Goal: Use online tool/utility: Use online tool/utility

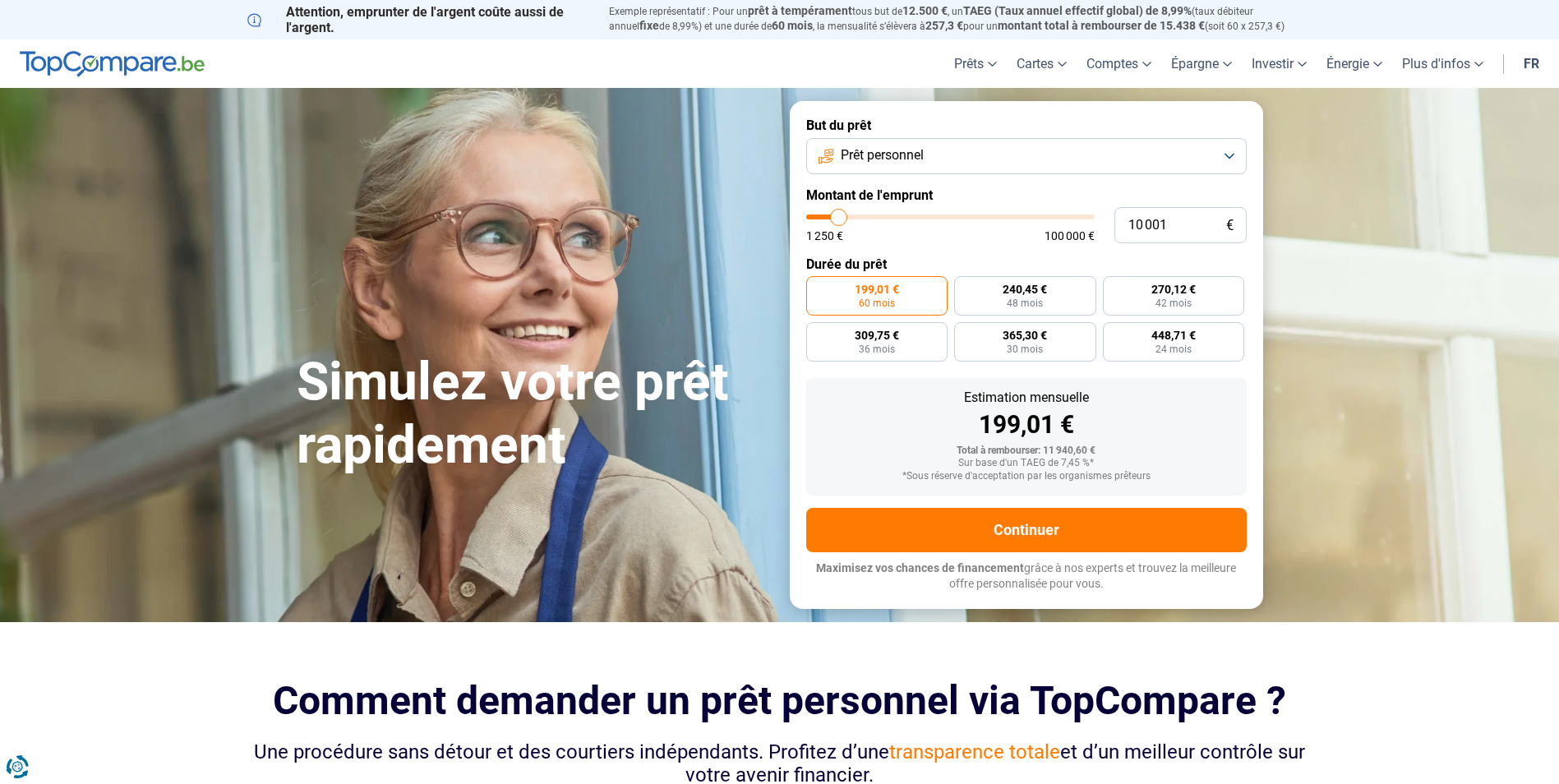
type input "10 250"
type input "10250"
type input "10 500"
type input "10500"
type input "11 750"
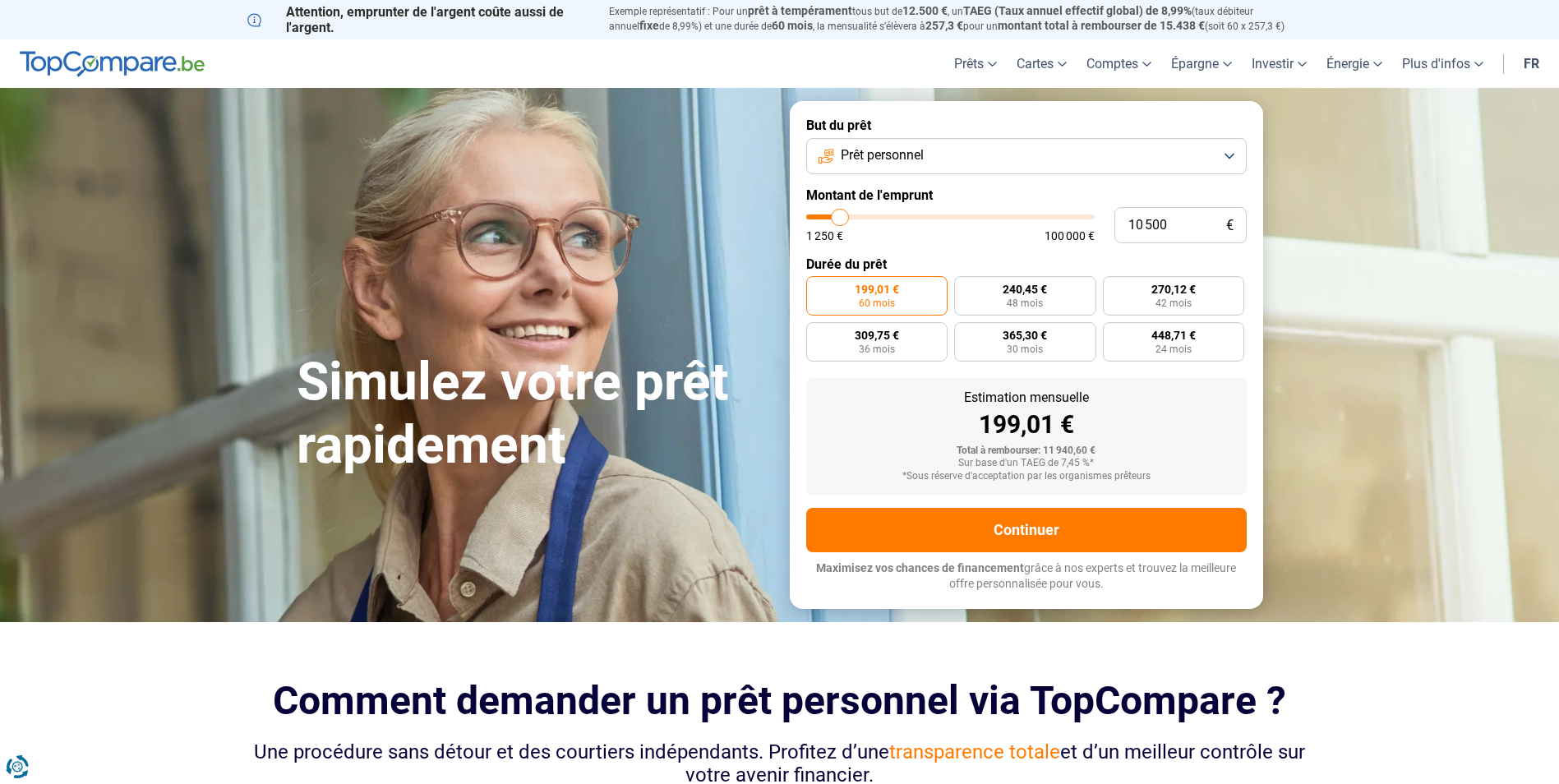
type input "11750"
type input "13 250"
type input "13250"
type input "14 500"
type input "14500"
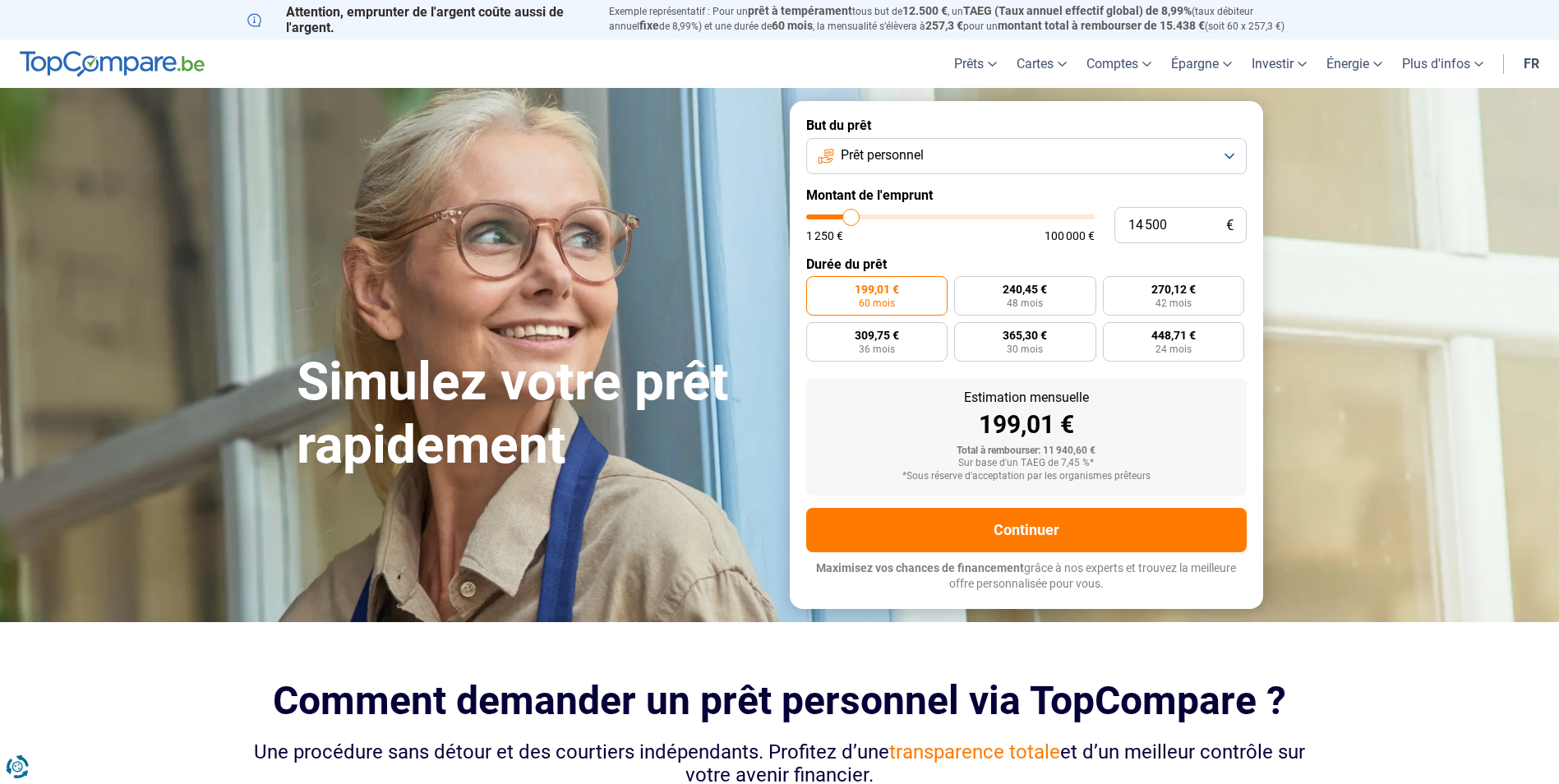
type input "15 500"
type input "15500"
type input "16 250"
type input "16250"
type input "17 000"
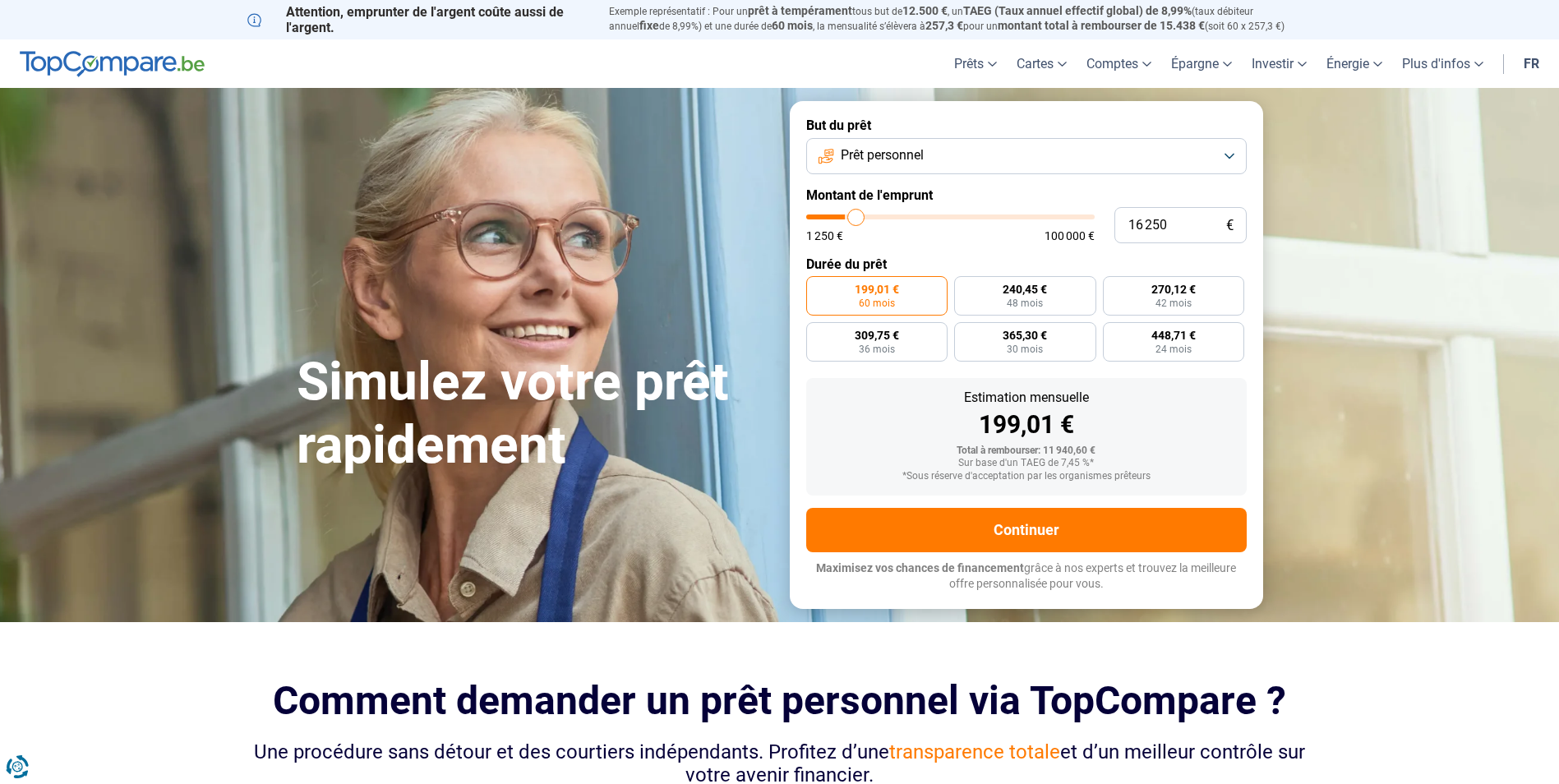
type input "17000"
type input "17 250"
type input "17250"
type input "17 750"
type input "17750"
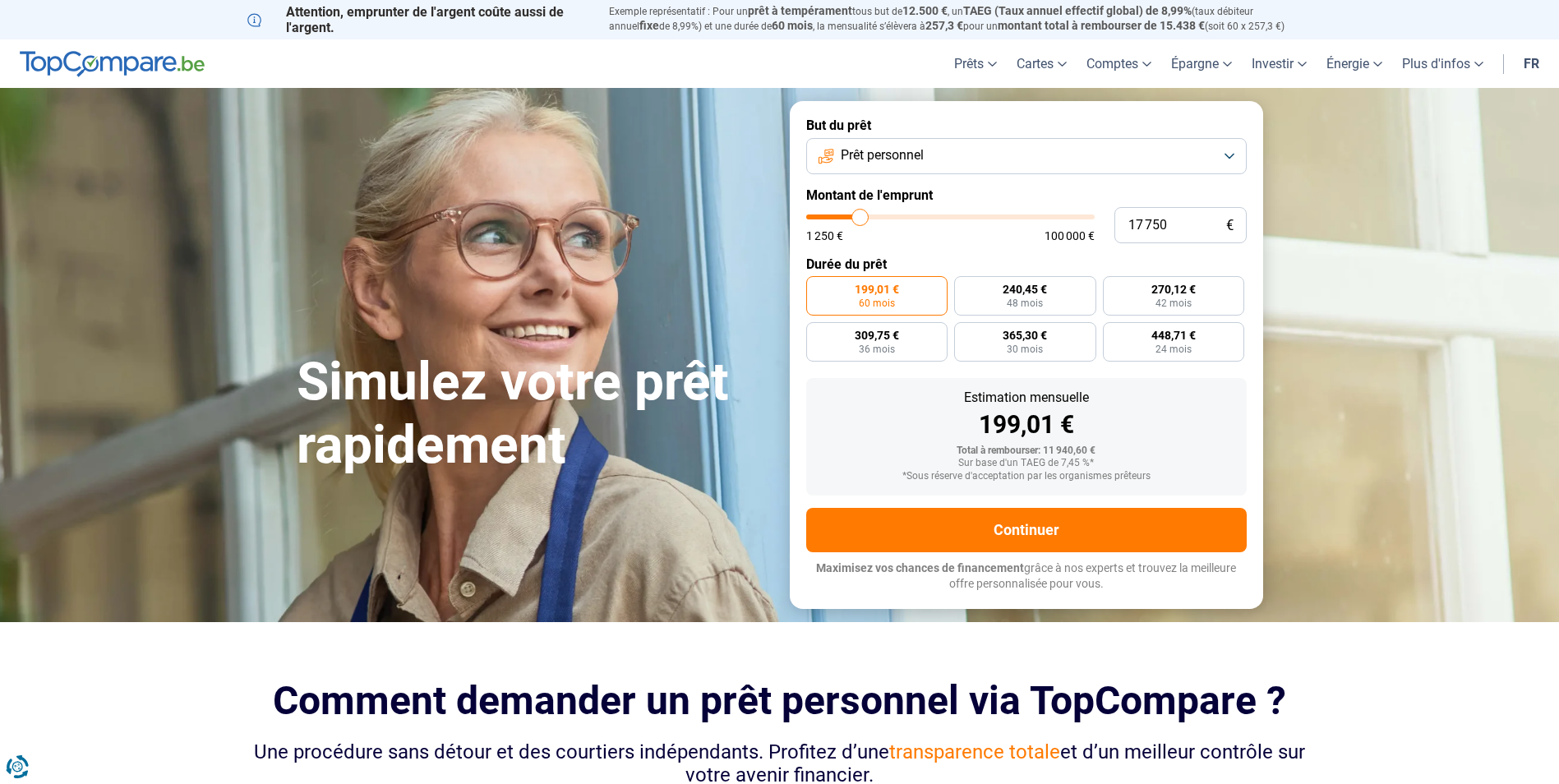
type input "19 250"
type input "19250"
type input "20 000"
type input "20000"
type input "20 750"
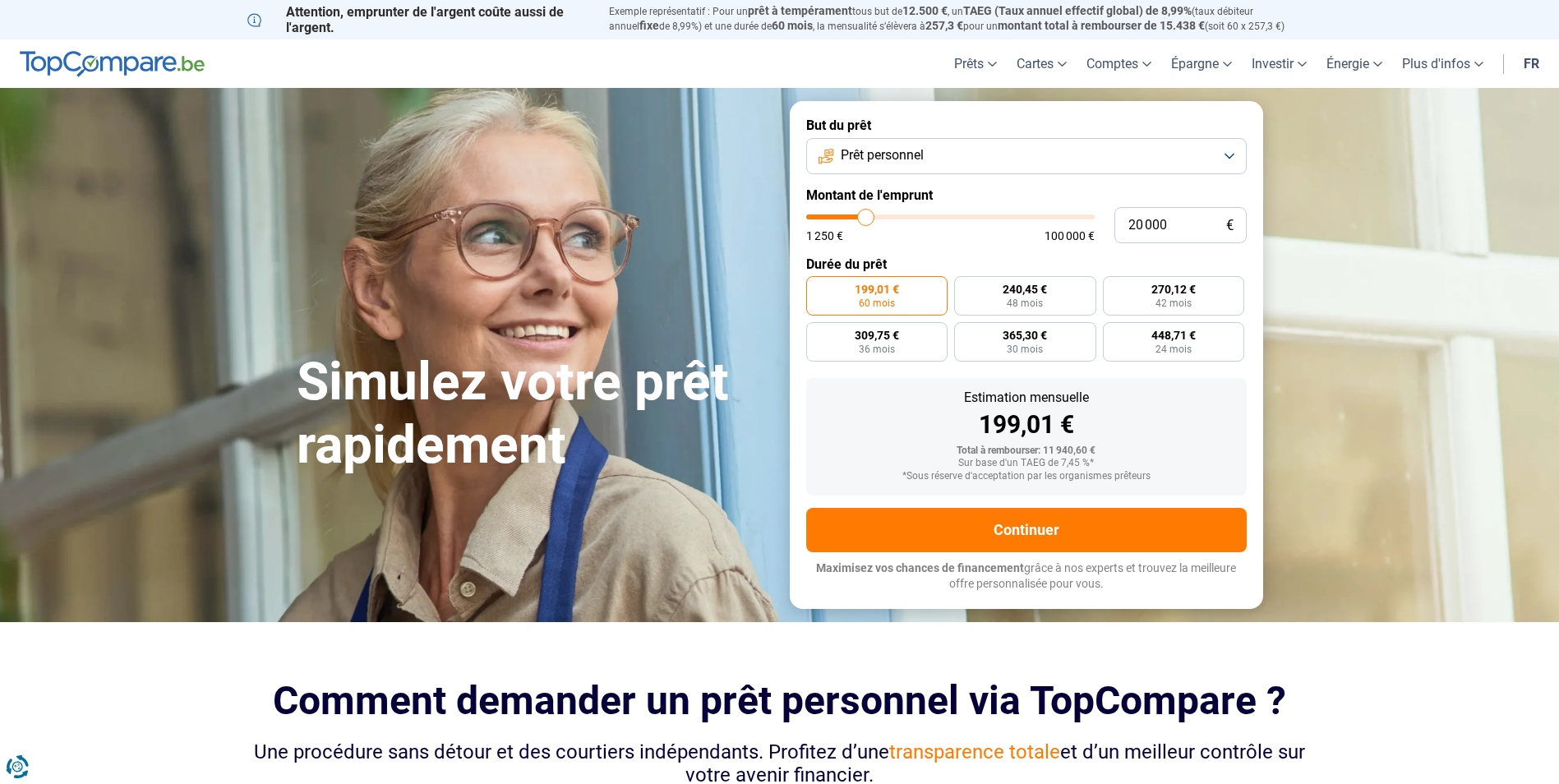
type input "20750"
type input "21 250"
type input "21250"
type input "21 500"
type input "21500"
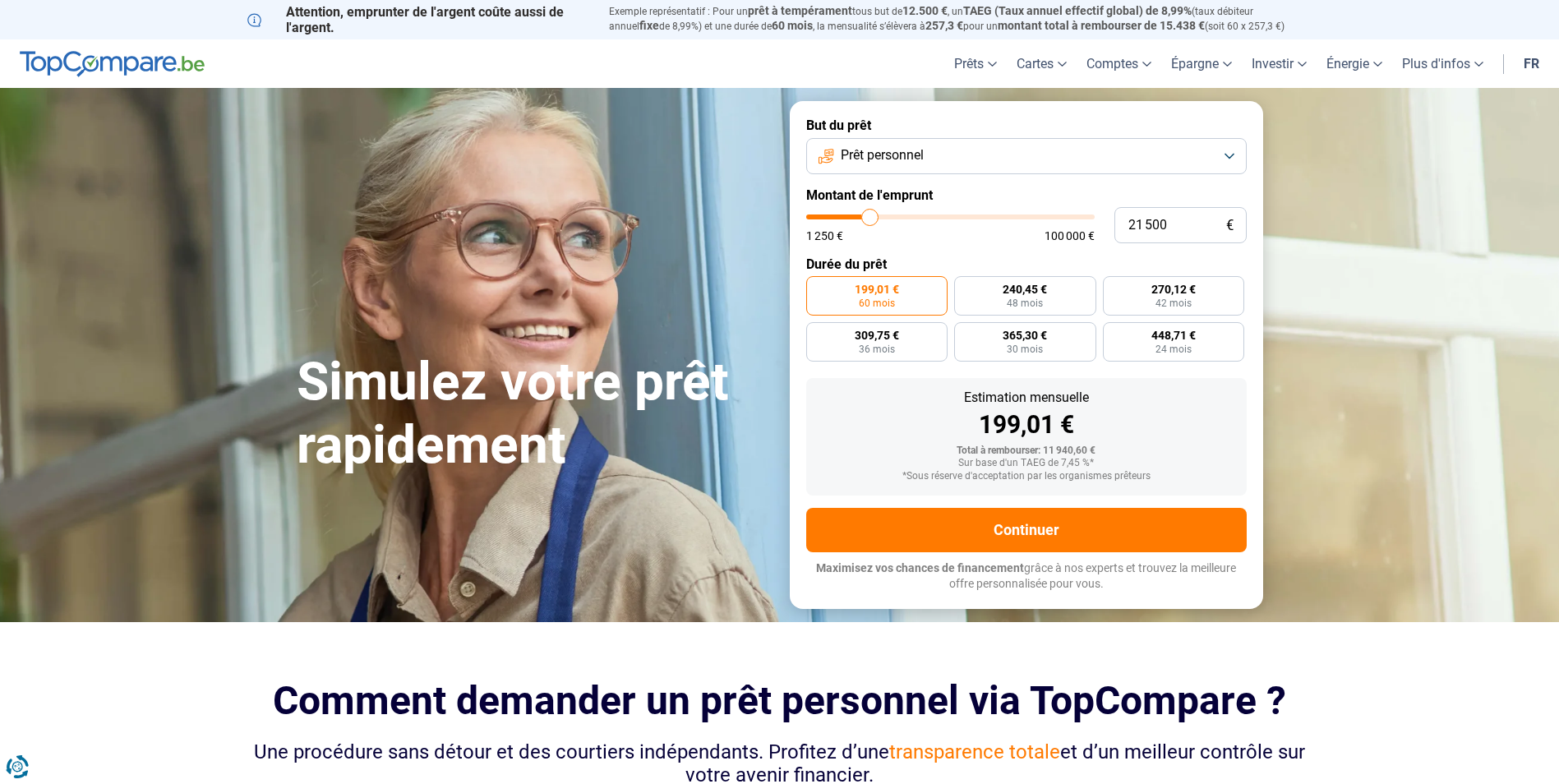
type input "21 750"
type input "21750"
type input "22 000"
type input "22000"
type input "22 750"
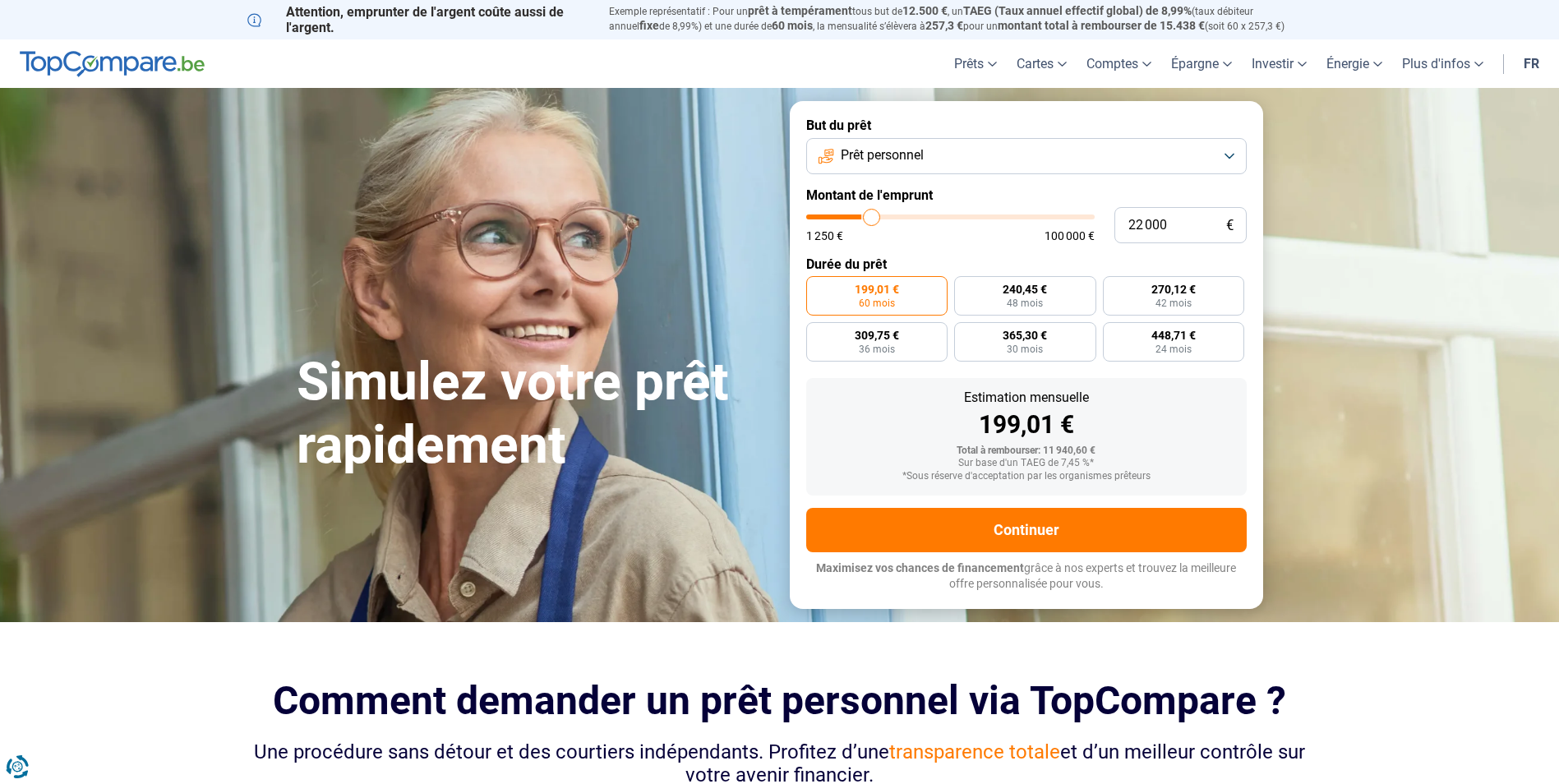
type input "22750"
type input "23 250"
type input "23250"
type input "23 500"
type input "23500"
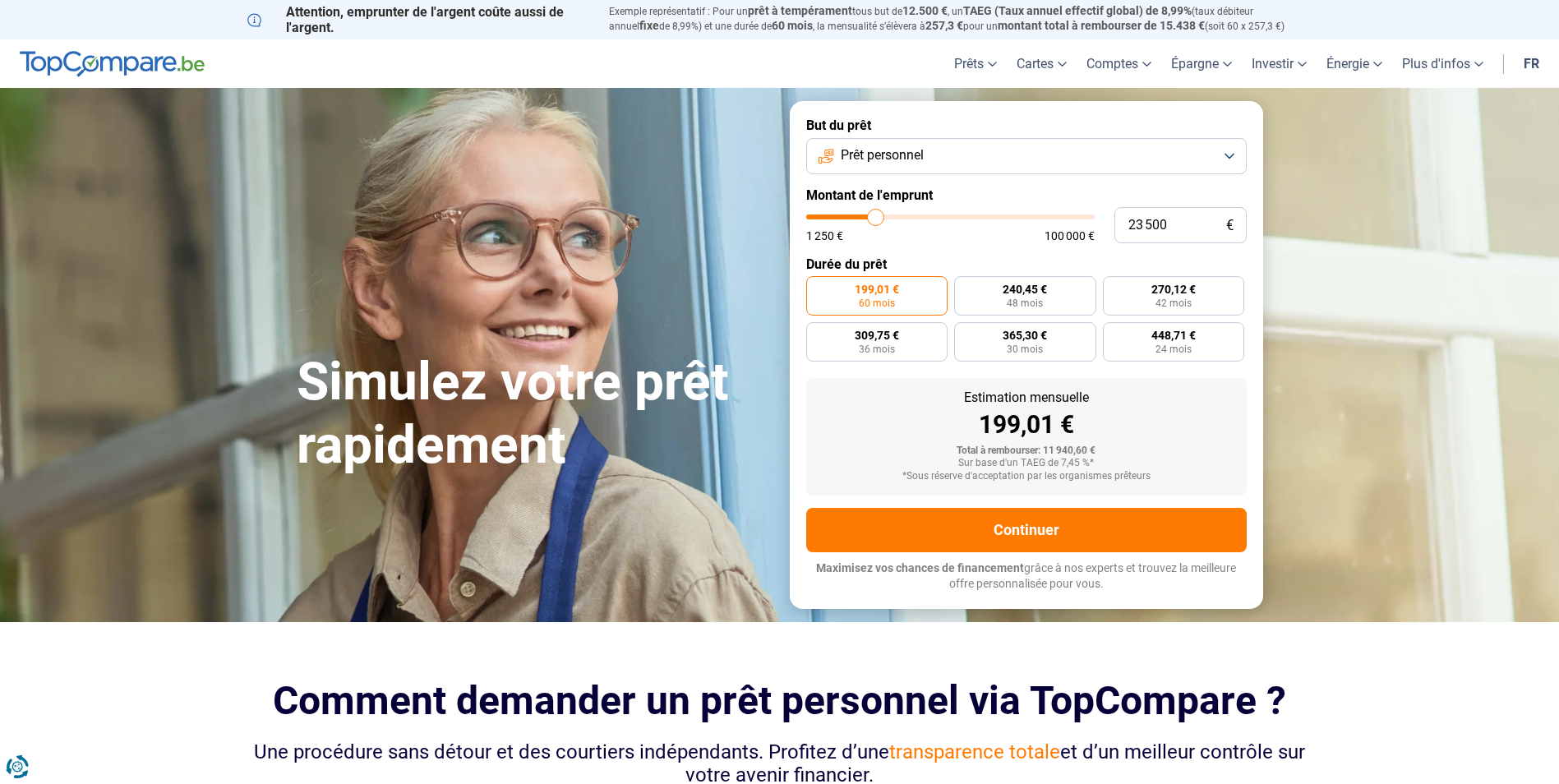
type input "24 500"
type input "24500"
type input "25 000"
type input "25000"
type input "26 250"
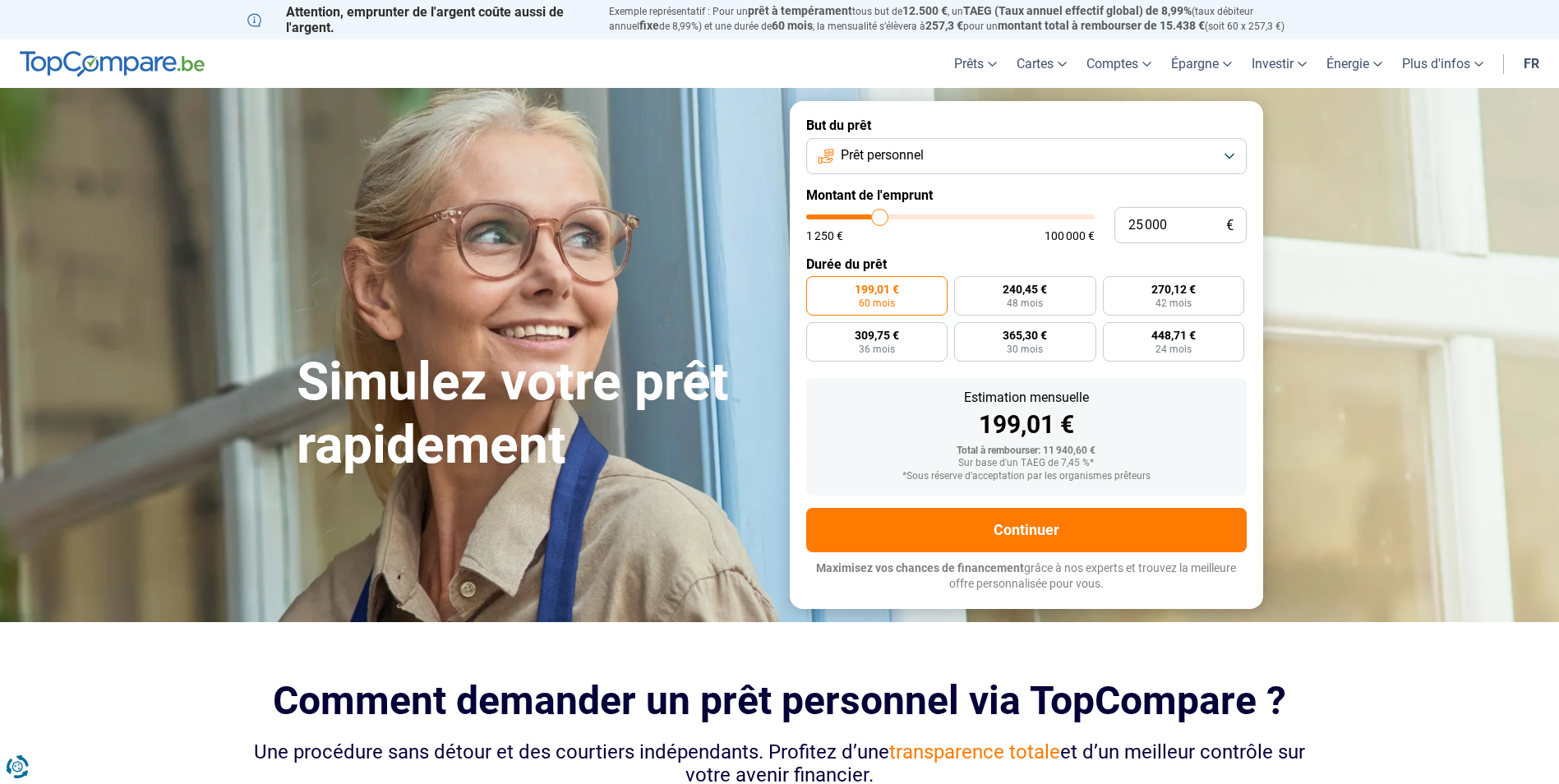
type input "26250"
type input "26 500"
type input "26500"
type input "27 500"
type input "27500"
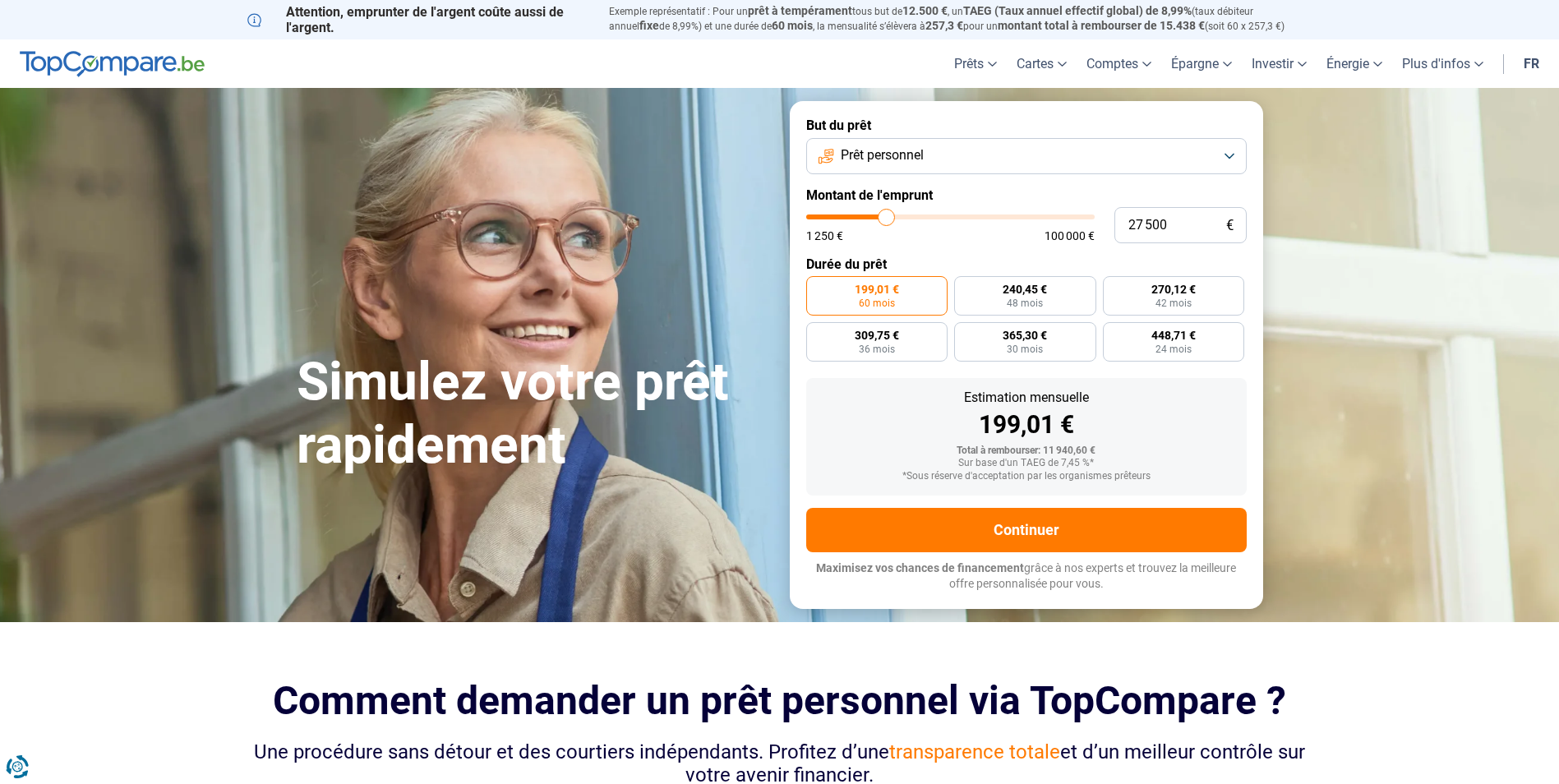
type input "28 000"
type input "28000"
type input "28 750"
type input "28750"
type input "29 250"
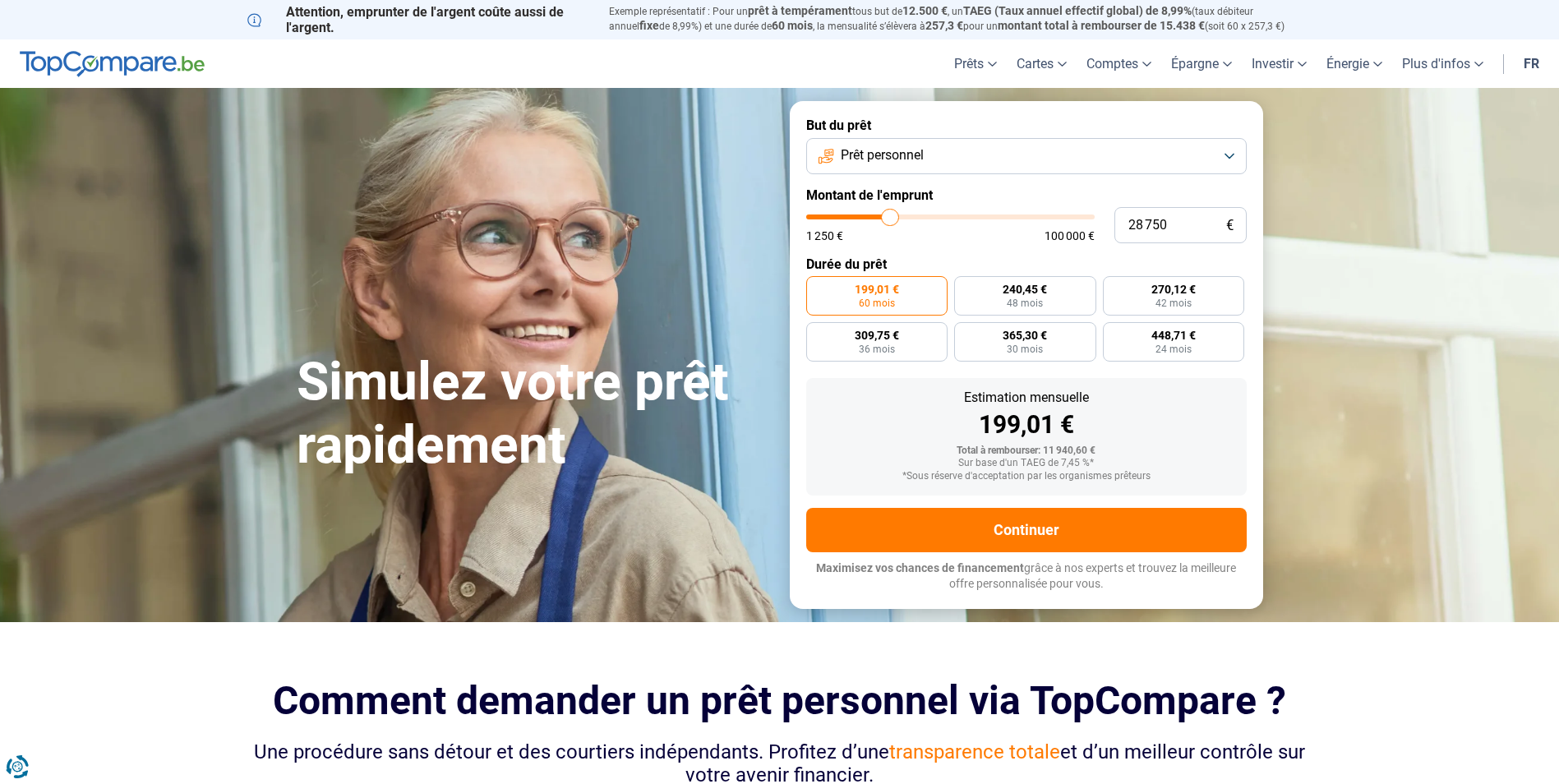
type input "29250"
type input "29 500"
type input "29500"
type input "30 250"
type input "30250"
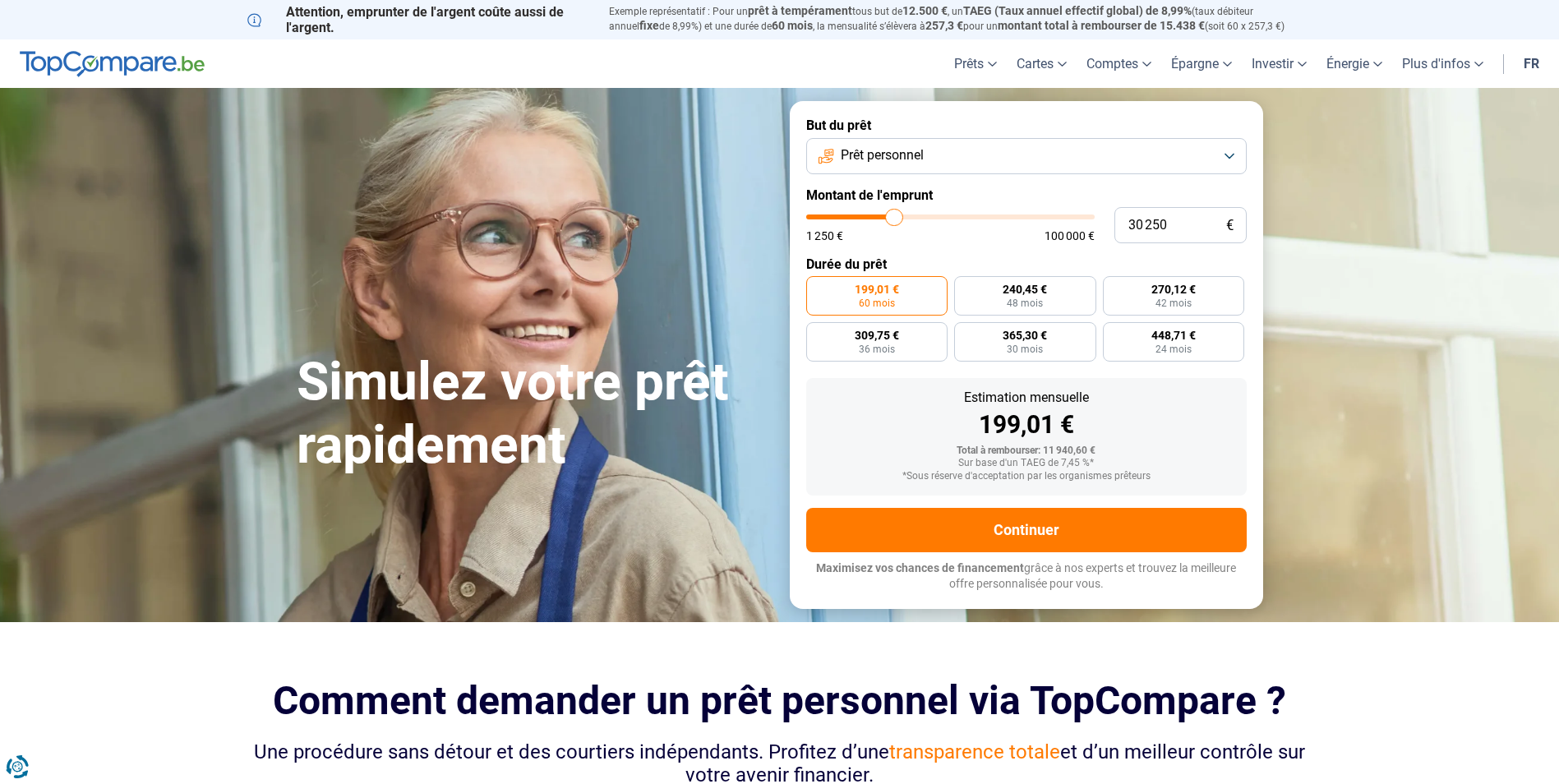
type input "30 750"
type input "30750"
type input "30 500"
type input "30500"
type input "29 750"
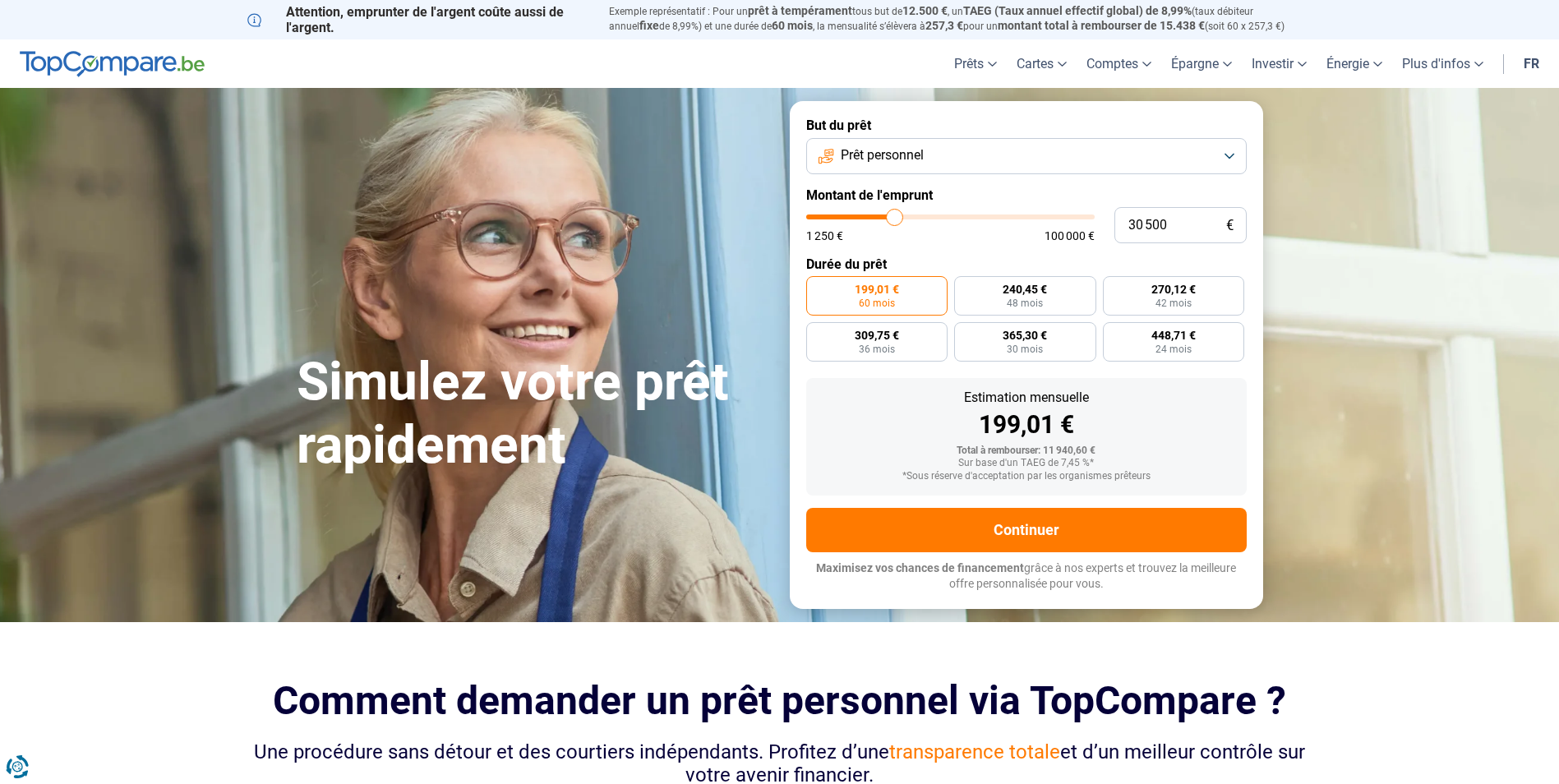
type input "29750"
type input "29 500"
type input "29500"
type input "29 250"
type input "29250"
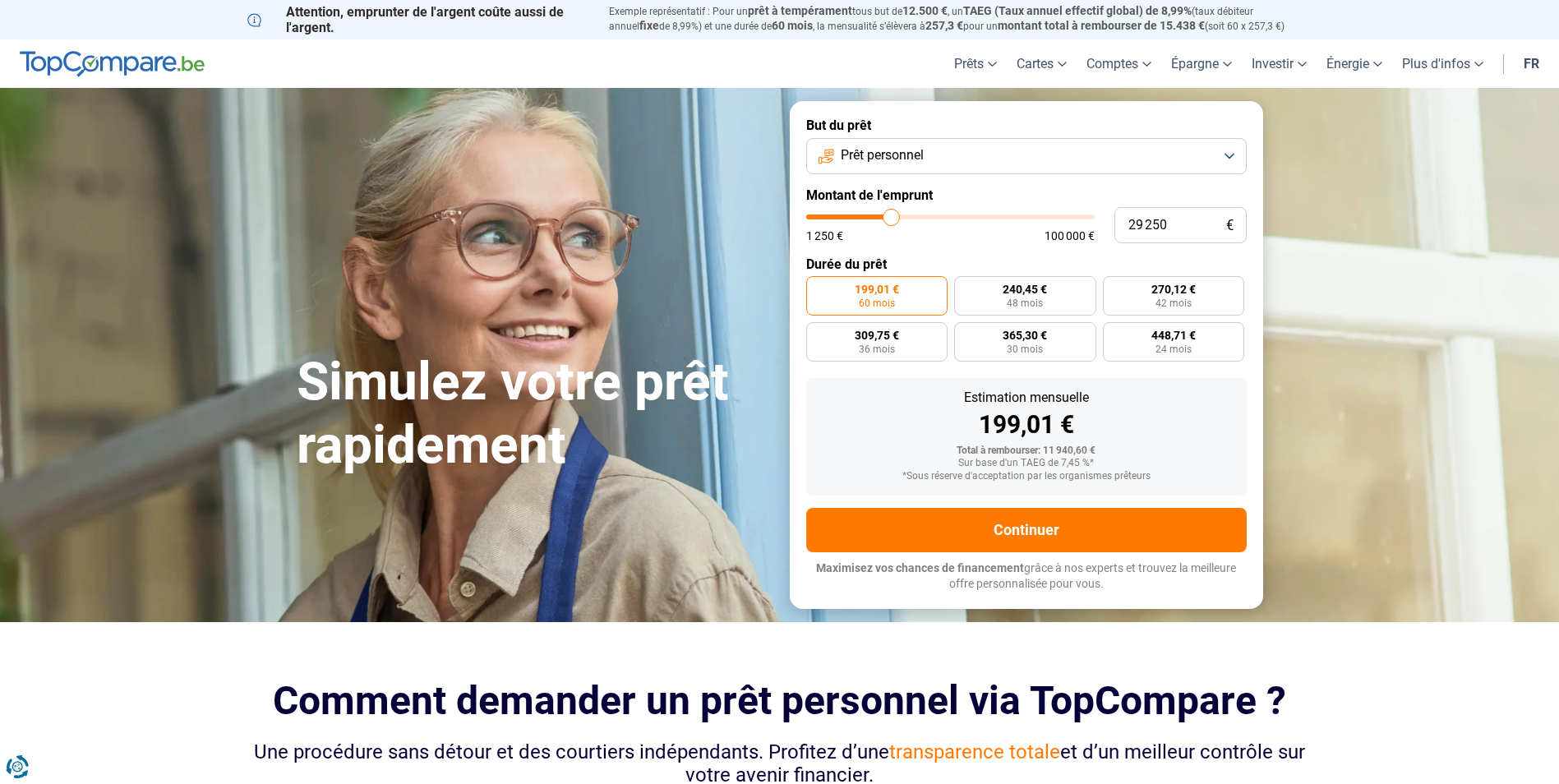
type input "29 000"
type input "29000"
type input "28 750"
type input "28750"
type input "29 000"
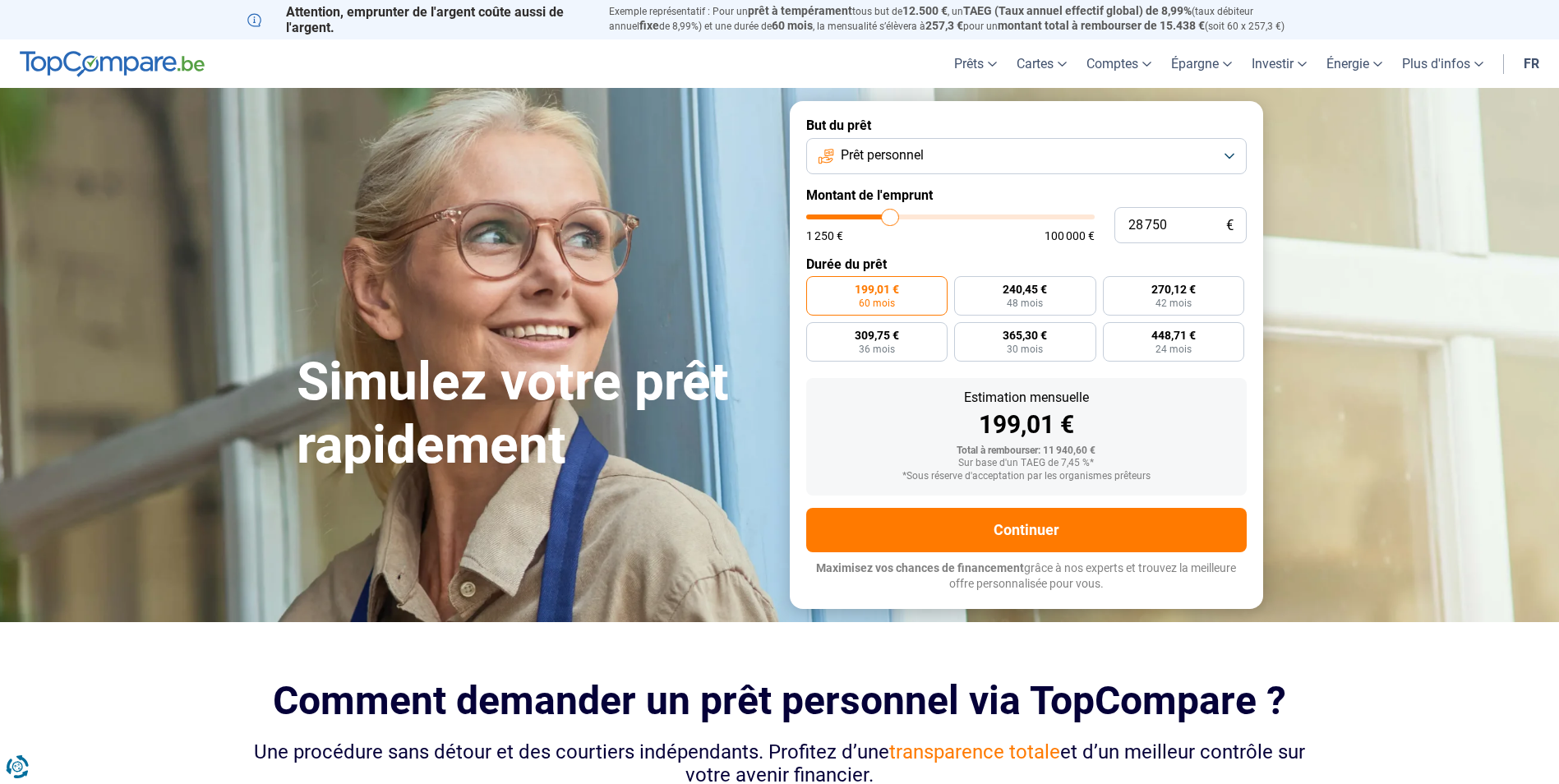
type input "29000"
type input "29 250"
type input "29250"
type input "29 500"
type input "29500"
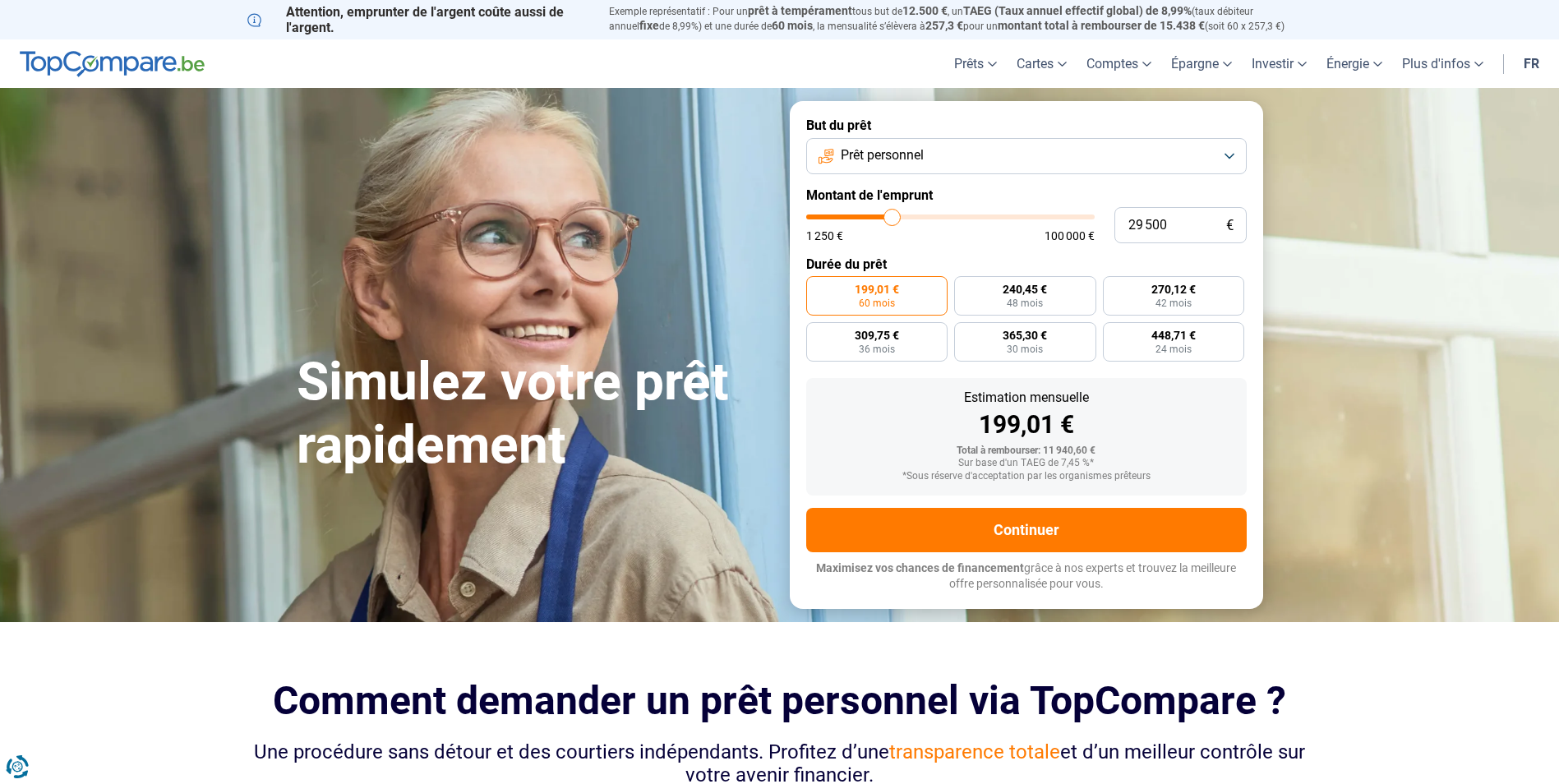
type input "29 750"
type input "29750"
type input "30 250"
type input "30250"
type input "29 750"
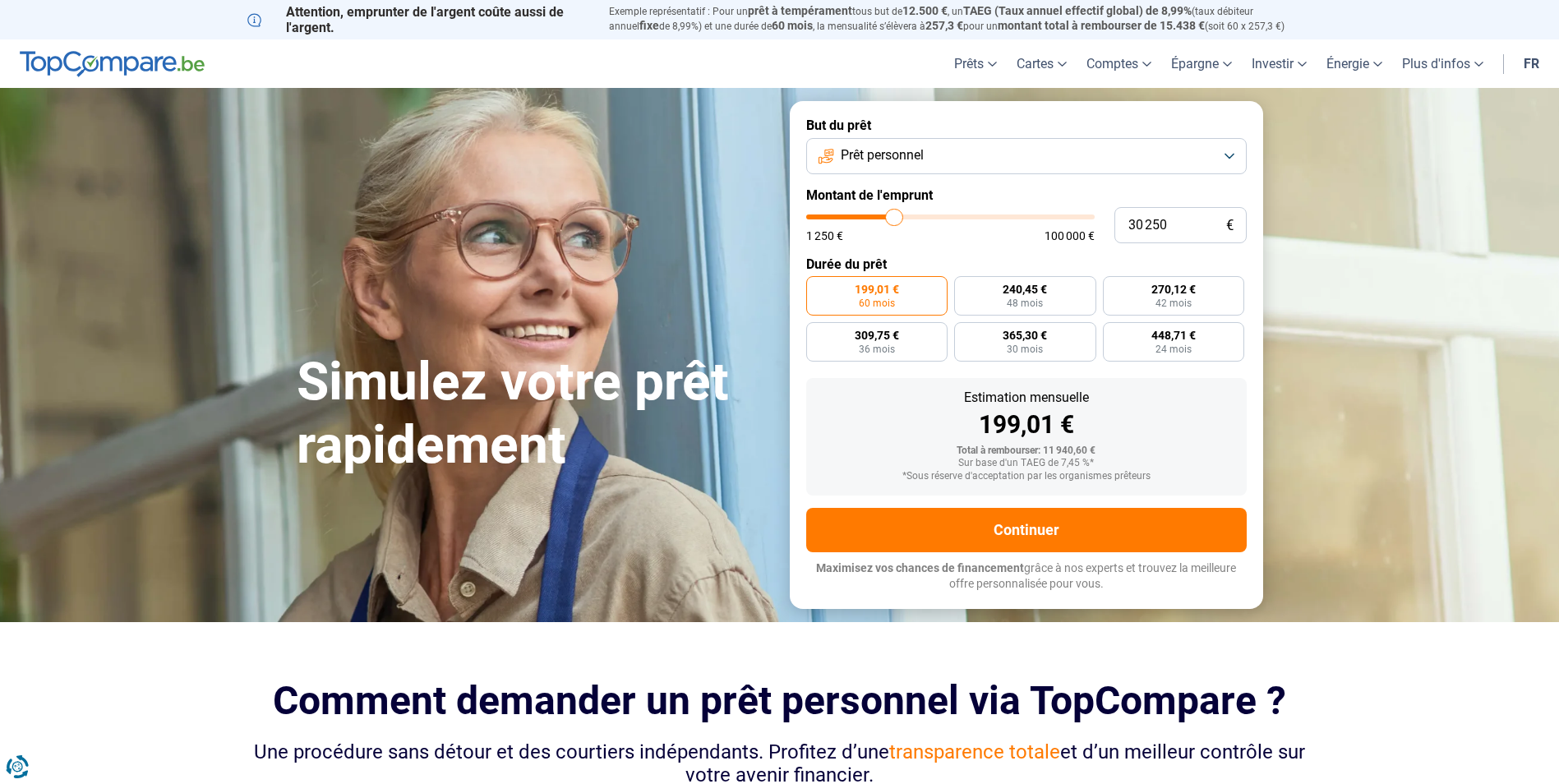
type input "29750"
type input "29 500"
type input "29500"
type input "29 250"
type input "29250"
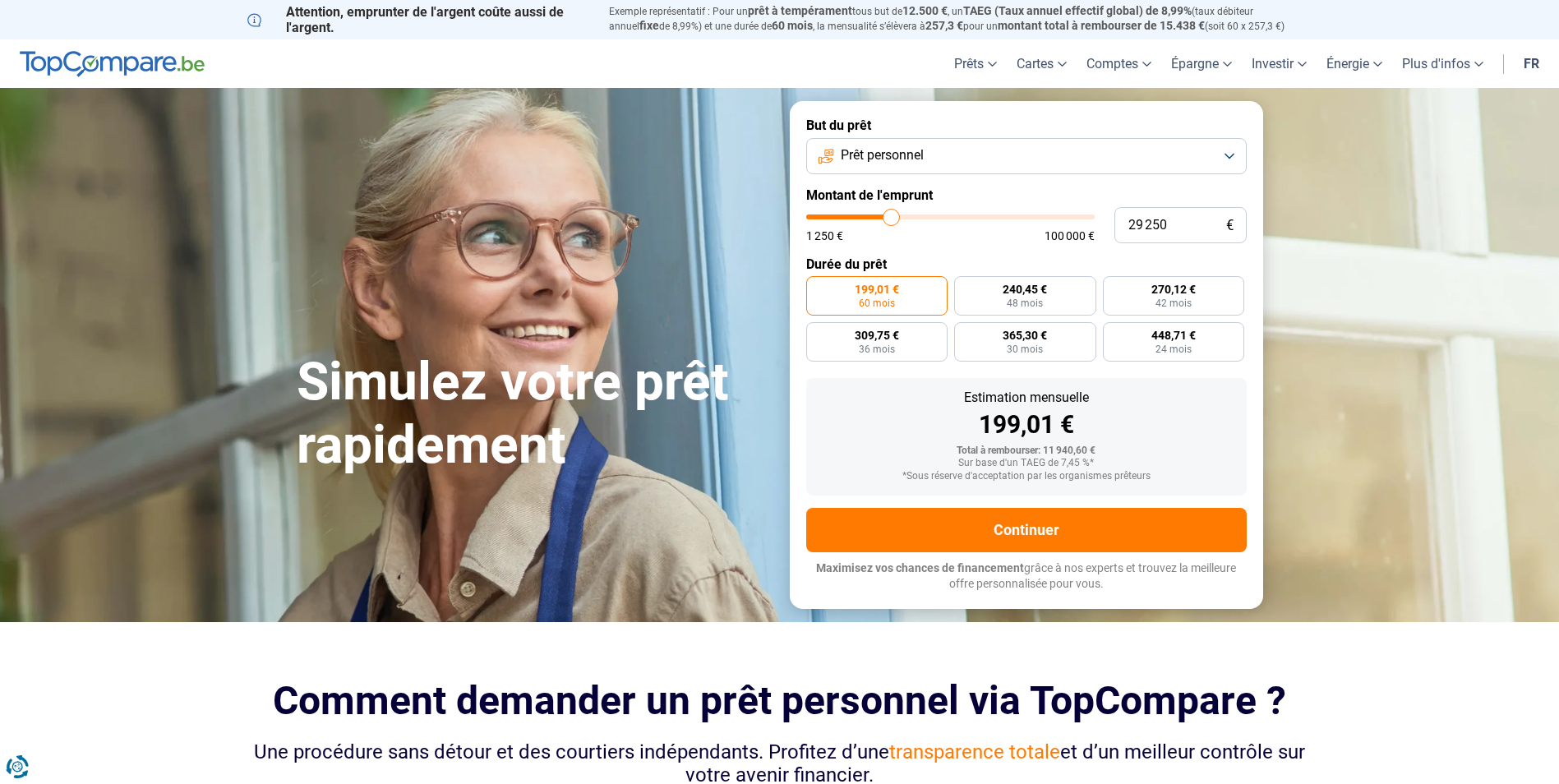
type input "29 500"
type input "29500"
type input "29 750"
type input "29750"
type input "30 250"
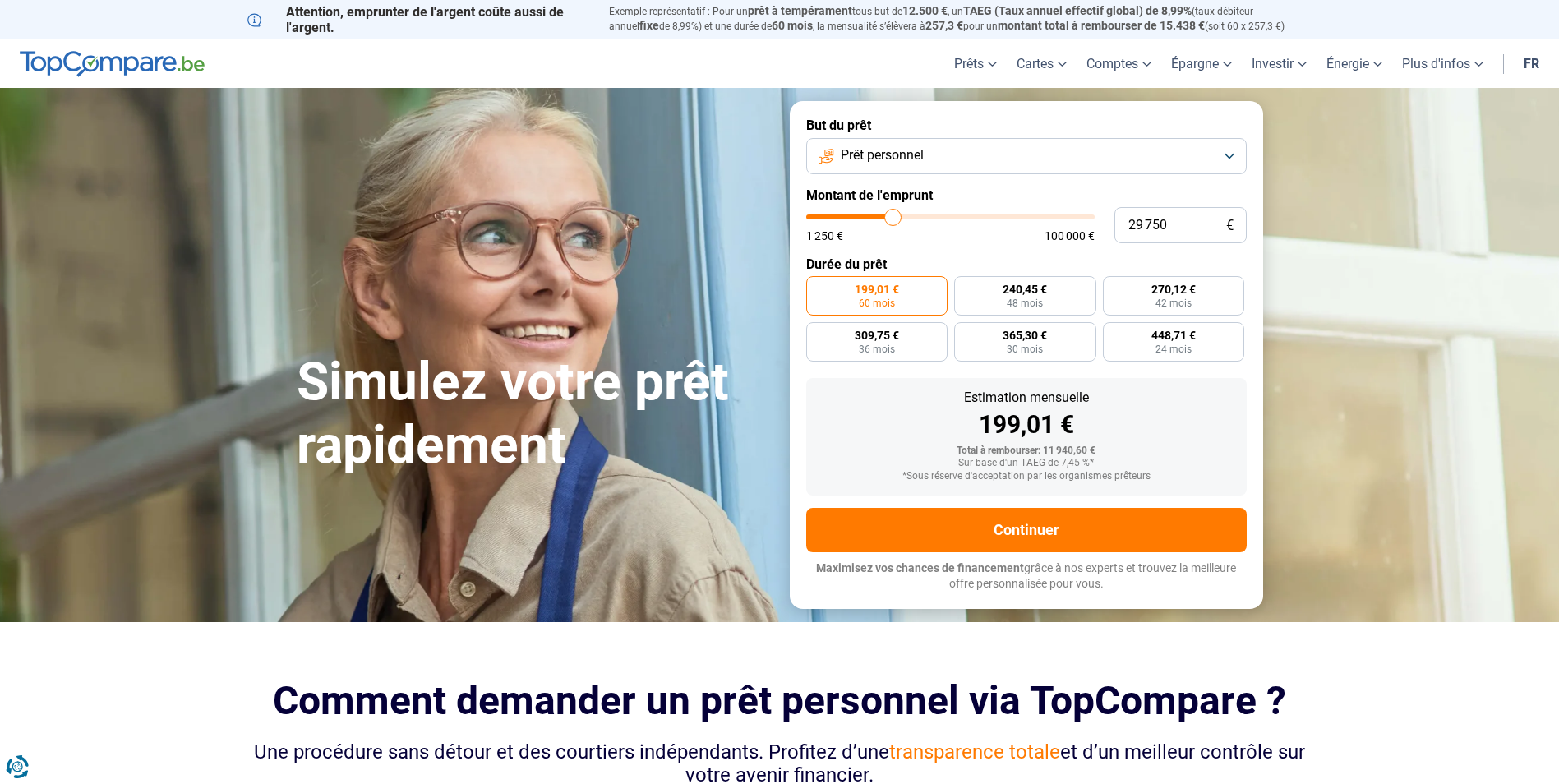
type input "30250"
type input "29 500"
type input "29500"
type input "28 750"
type input "28750"
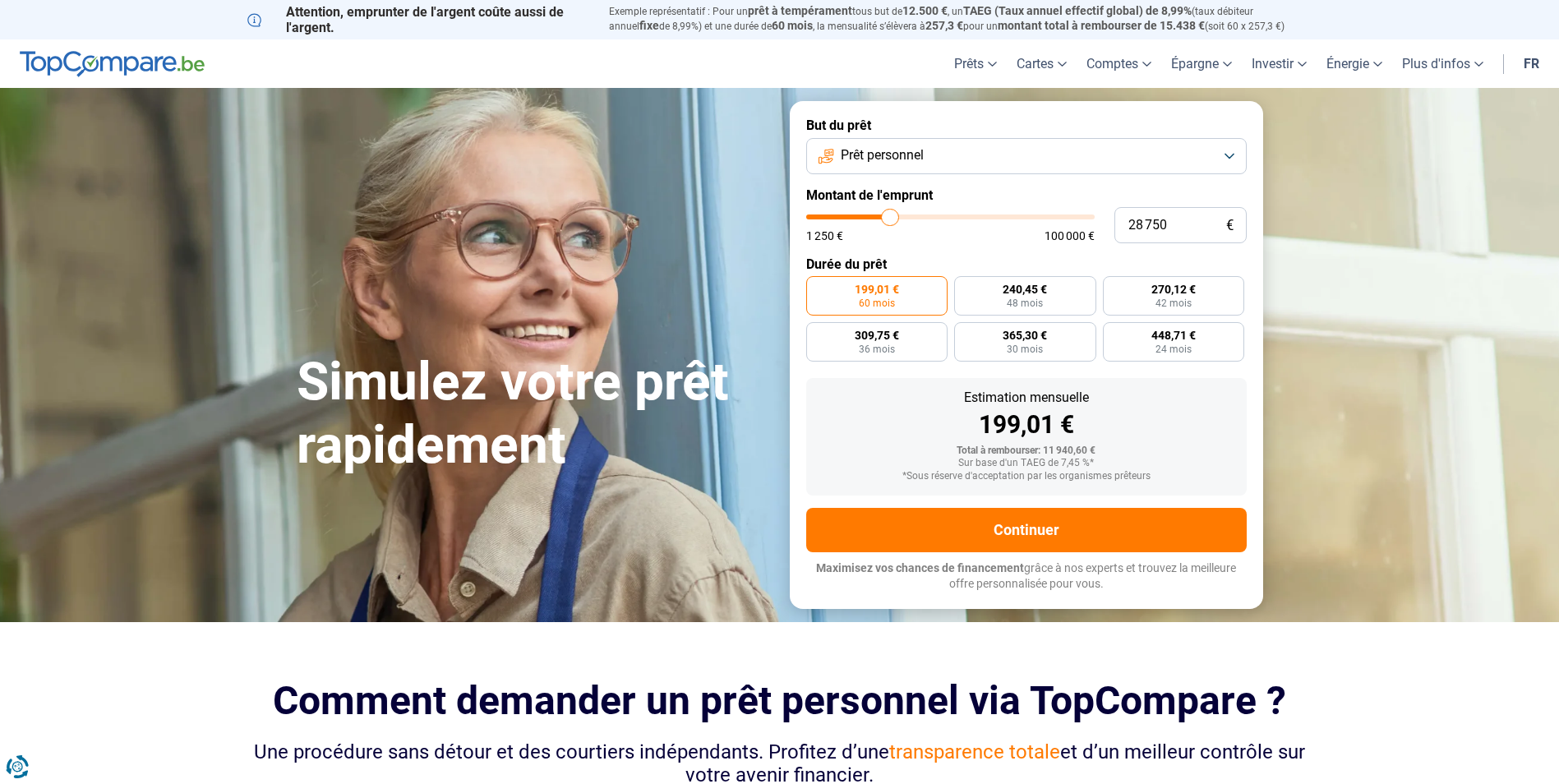
type input "28 000"
type input "28000"
type input "28 250"
type input "28250"
type input "29 000"
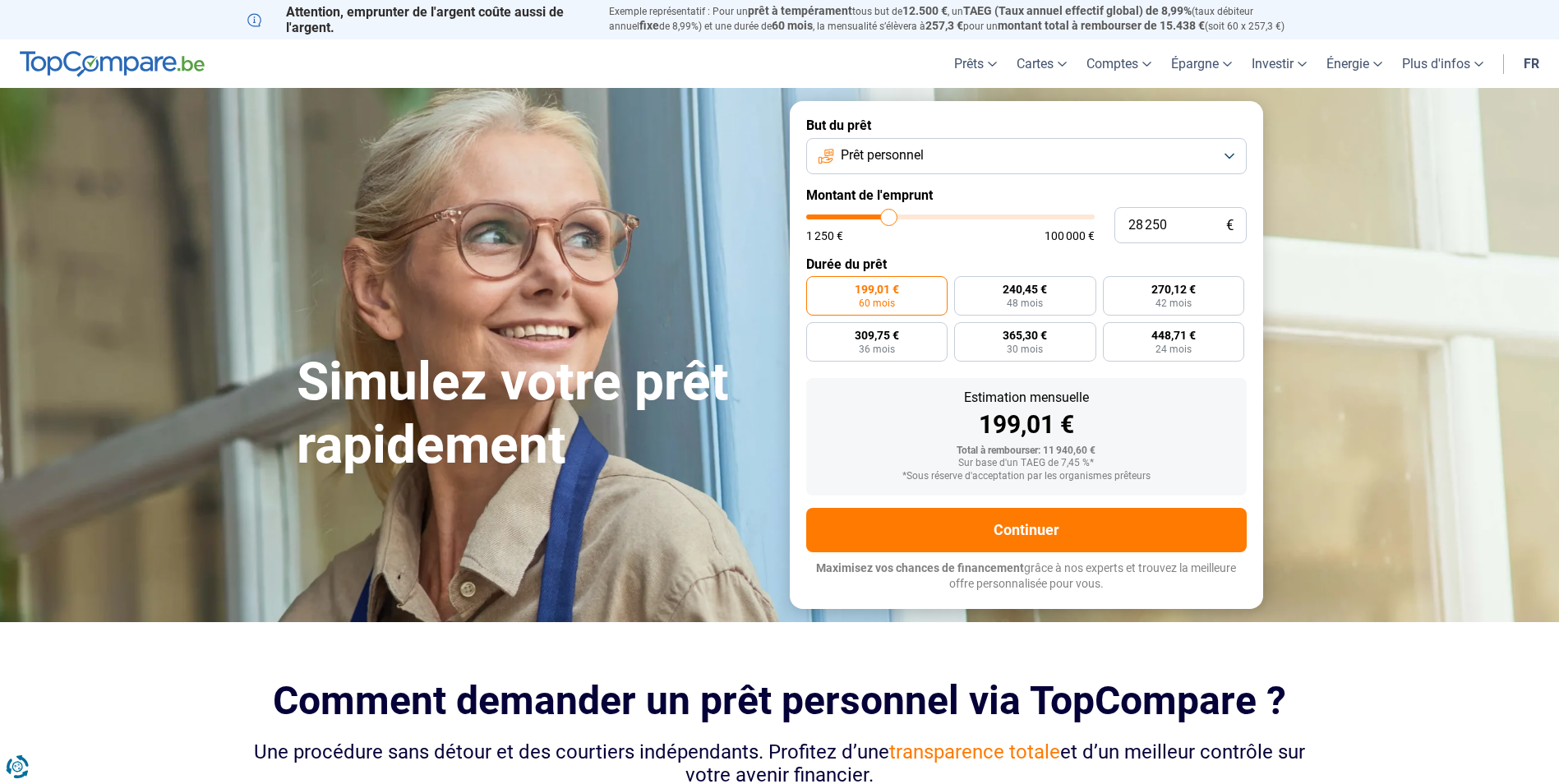
type input "29000"
type input "29 250"
type input "29250"
type input "29 500"
drag, startPoint x: 839, startPoint y: 216, endPoint x: 893, endPoint y: 220, distance: 54.1
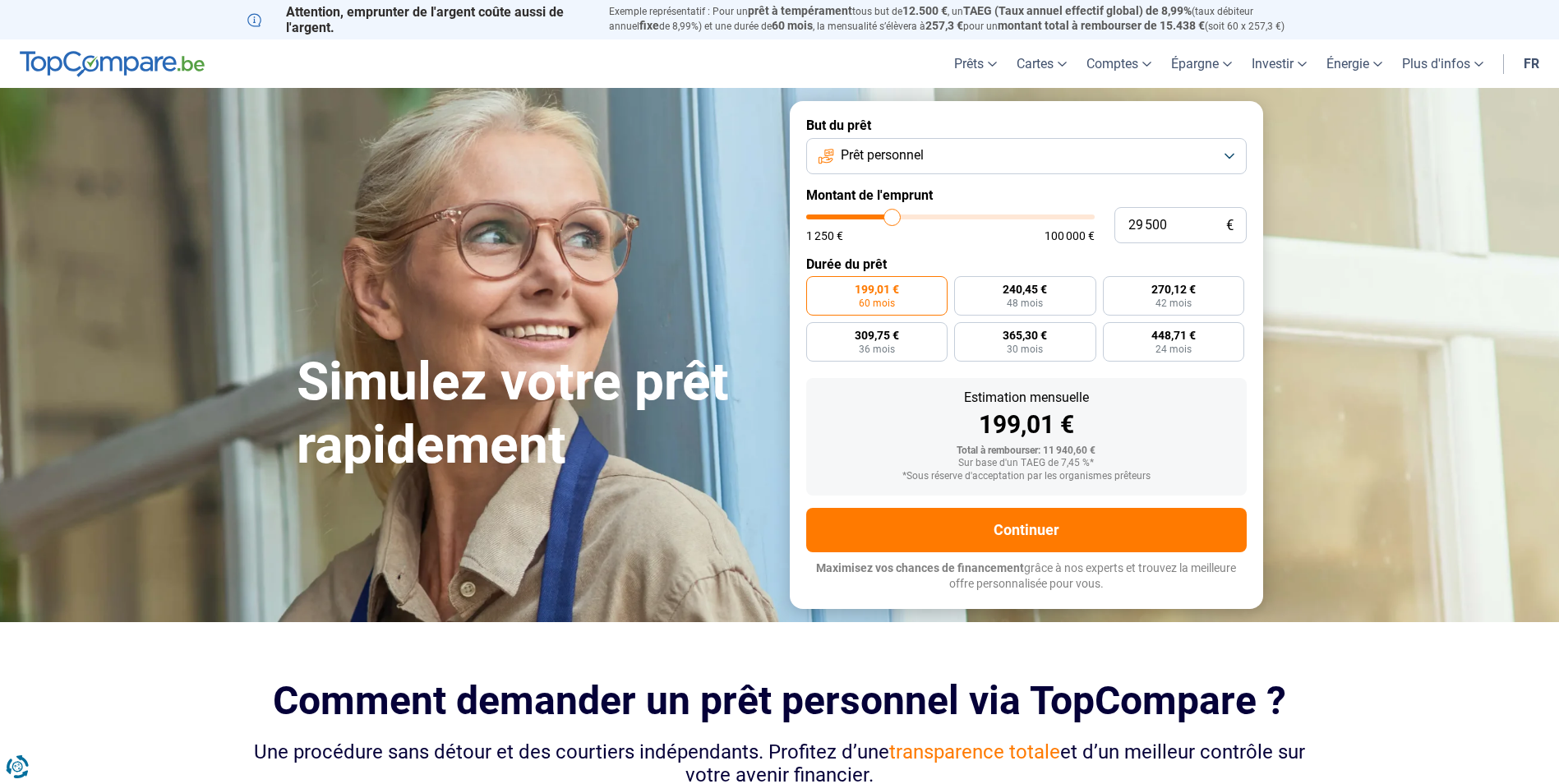
type input "29500"
click at [893, 220] on input "range" at bounding box center [951, 216] width 289 height 5
radio input "false"
type input "31 750"
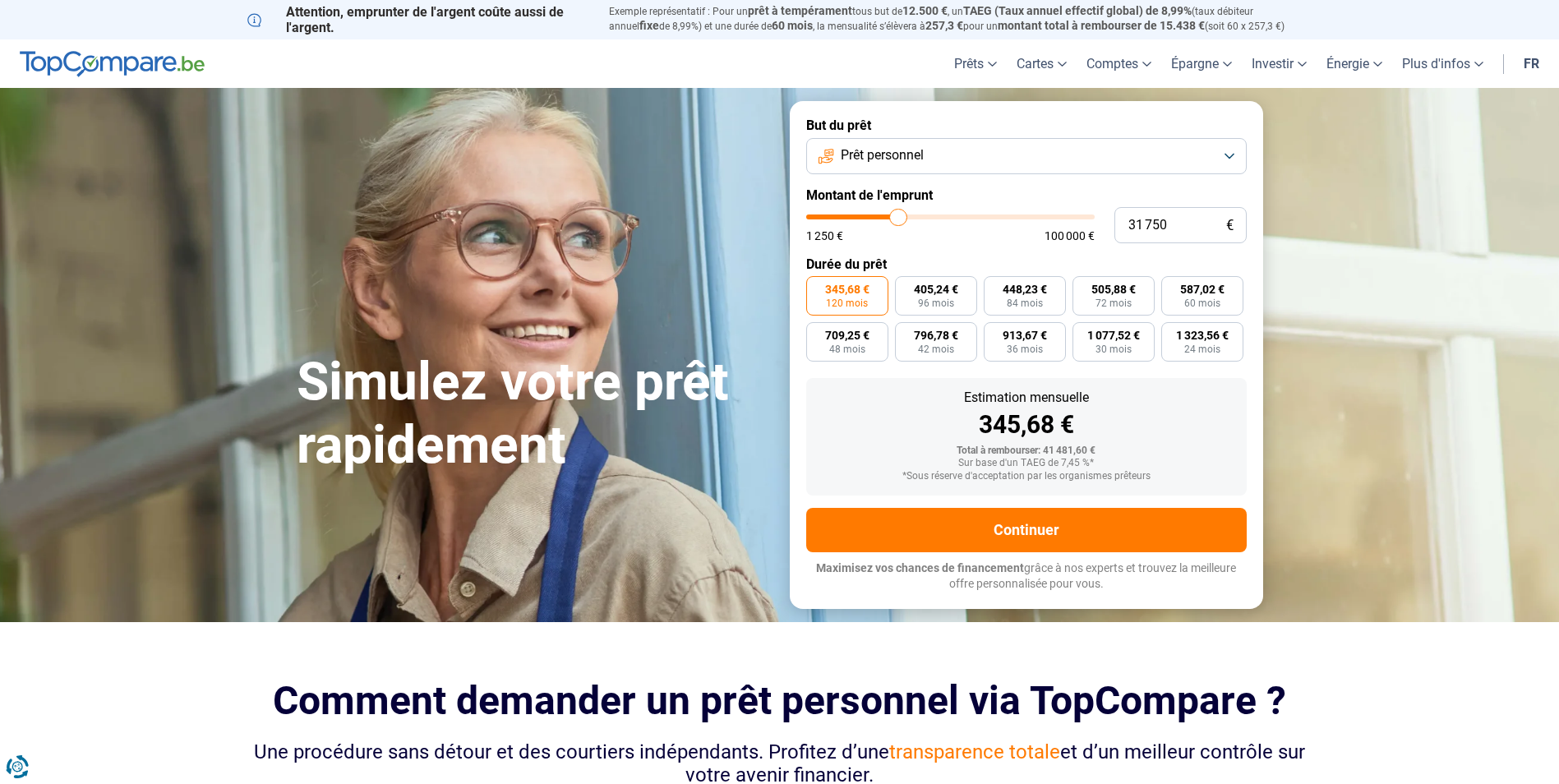
type input "31750"
click at [899, 216] on input "range" at bounding box center [951, 216] width 289 height 5
type input "29 500"
type input "29500"
type input "29 250"
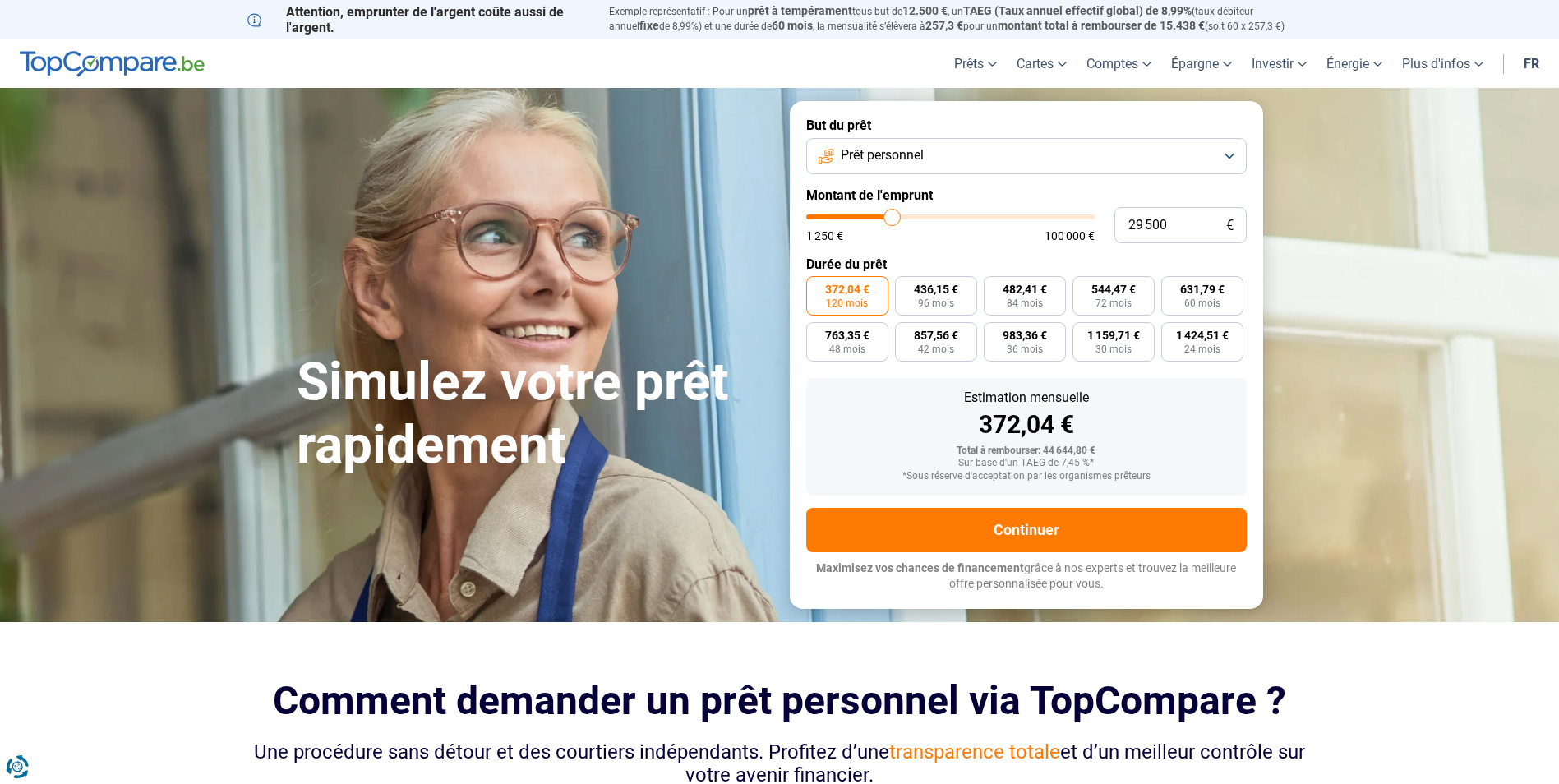
type input "29250"
type input "29 000"
type input "29000"
type input "29 500"
type input "29500"
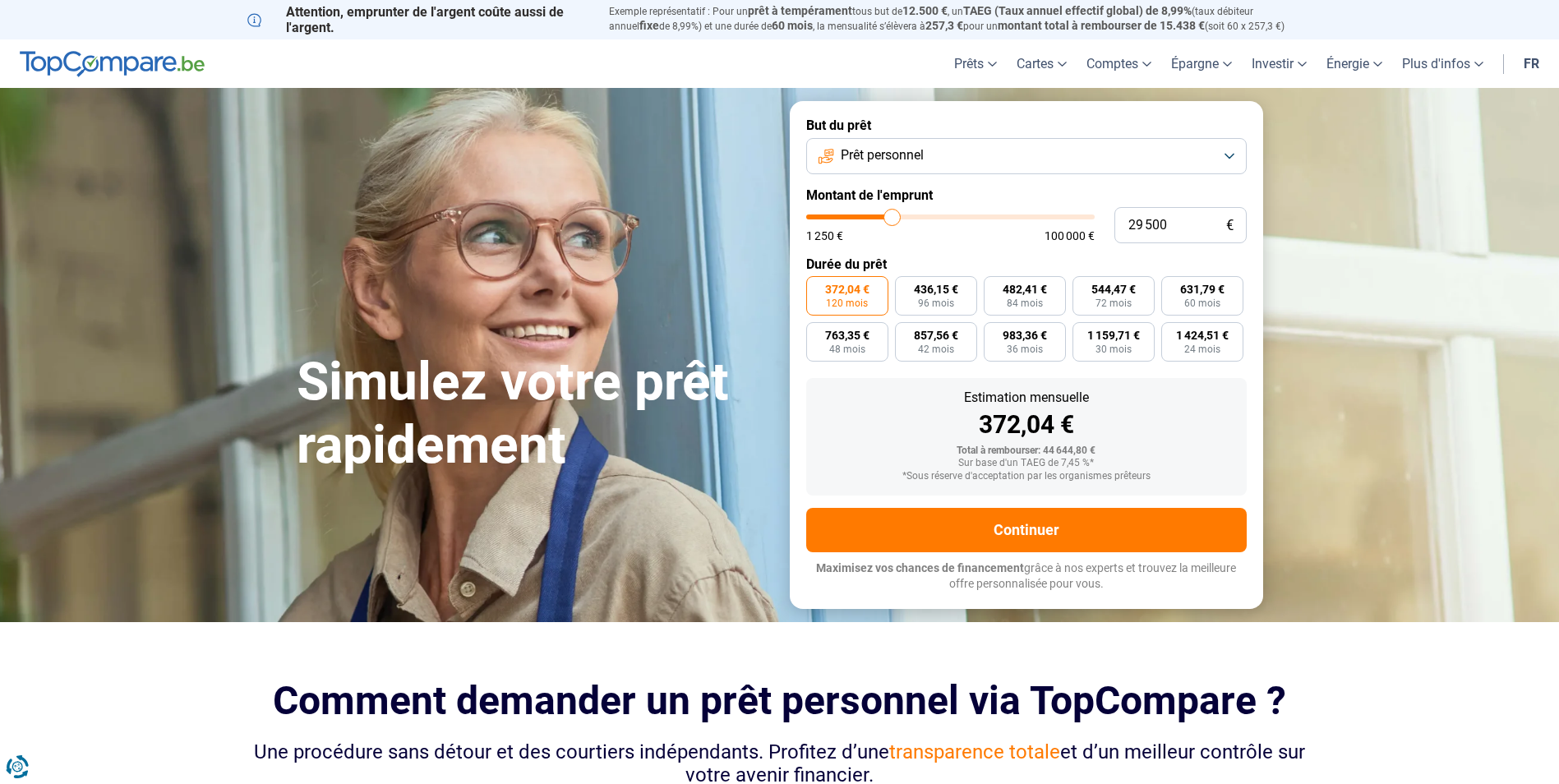
type input "29 750"
type input "29750"
type input "30 250"
type input "30250"
click at [894, 216] on input "range" at bounding box center [951, 216] width 289 height 5
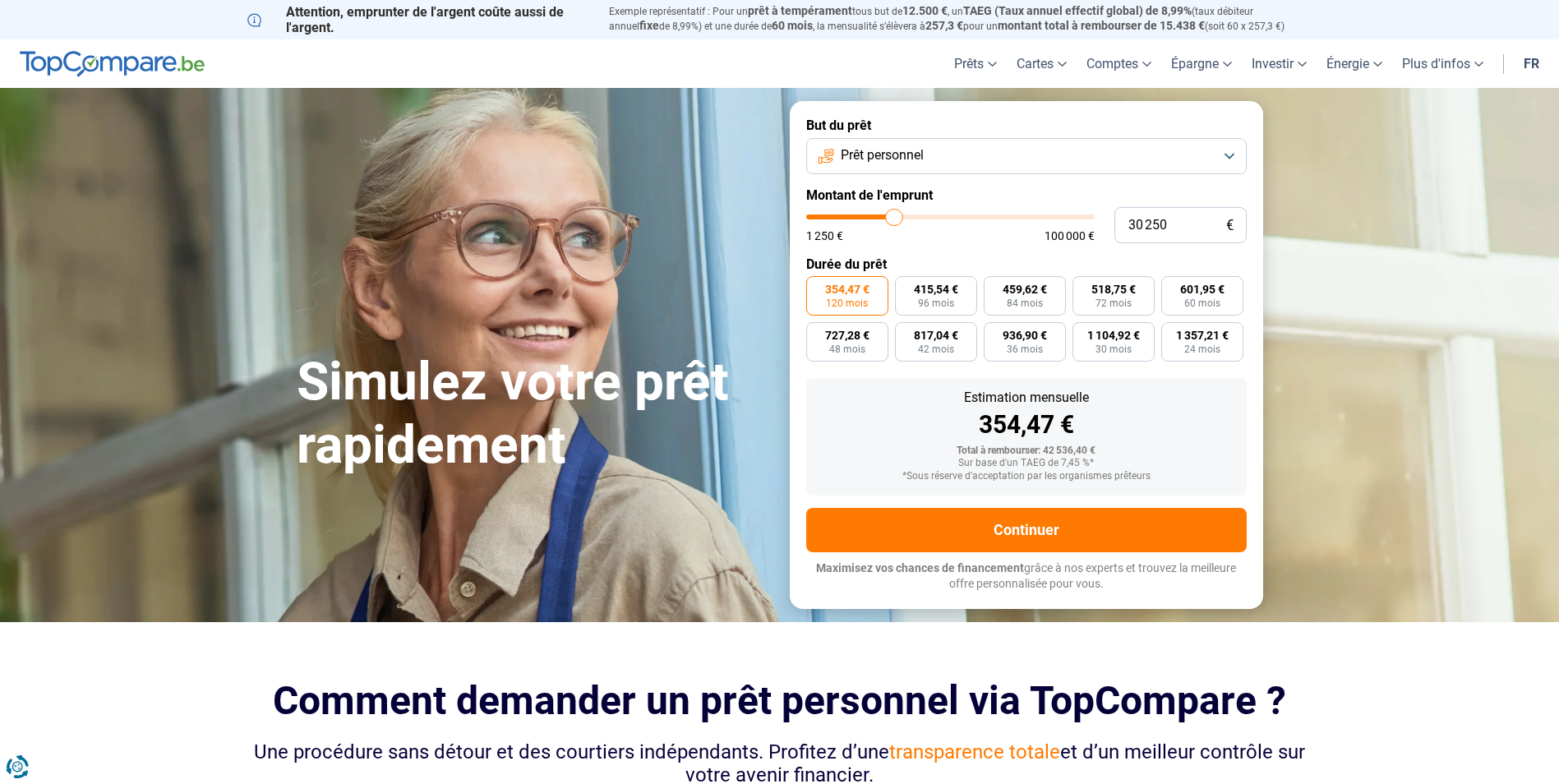
click at [1221, 152] on button "Prêt personnel" at bounding box center [1027, 156] width 441 height 36
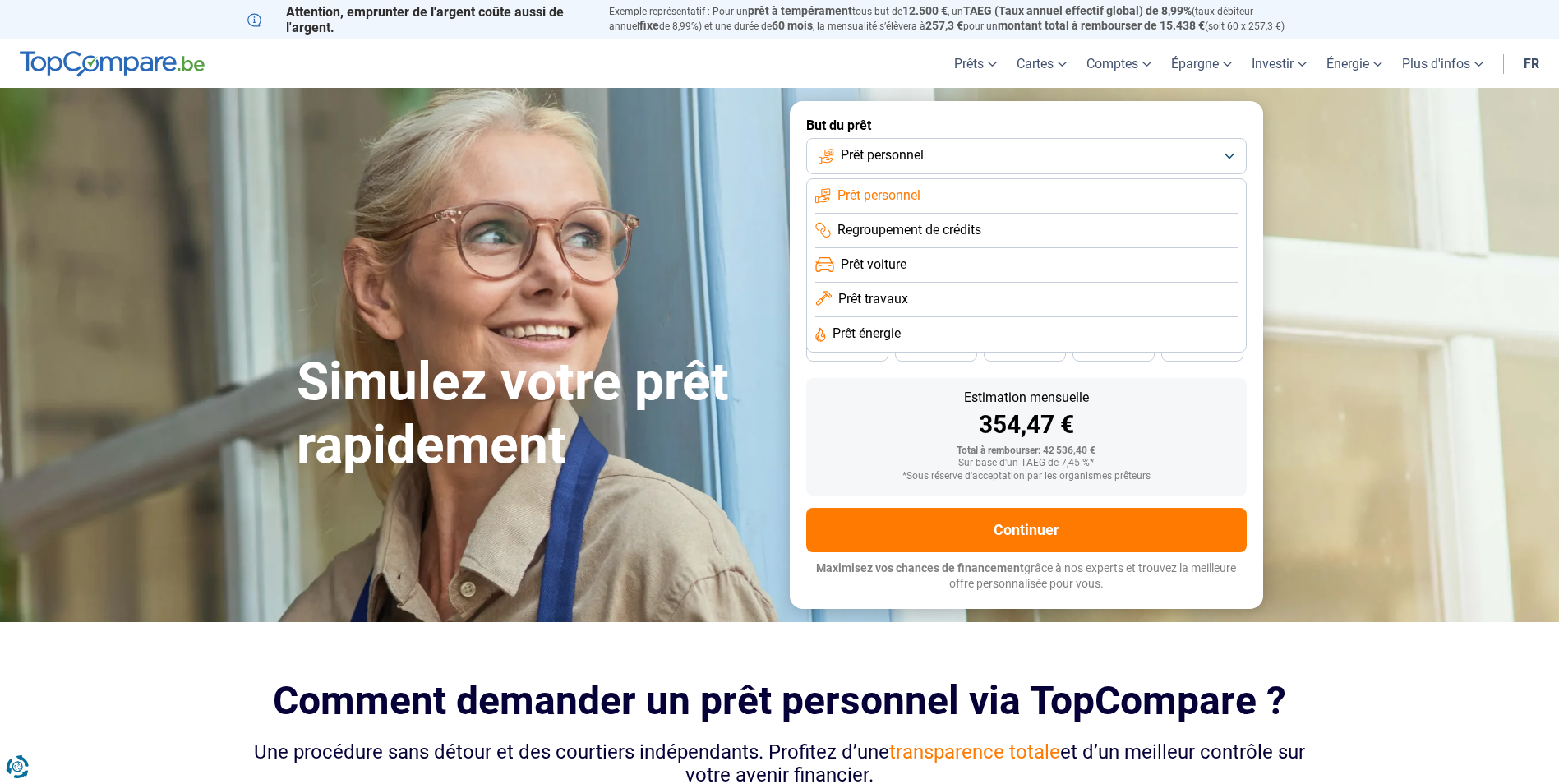
click at [1221, 152] on button "Prêt personnel" at bounding box center [1027, 156] width 441 height 36
